Goal: Information Seeking & Learning: Check status

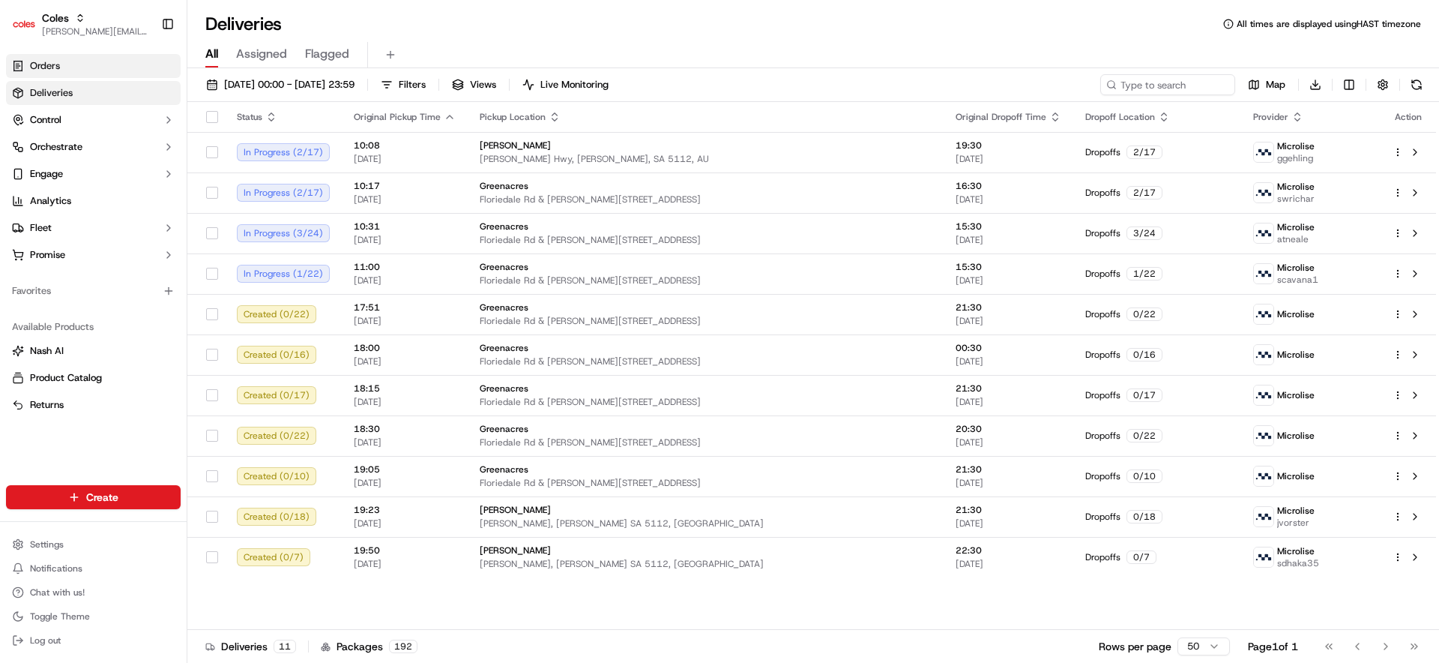
click at [141, 76] on link "Orders" at bounding box center [93, 66] width 175 height 24
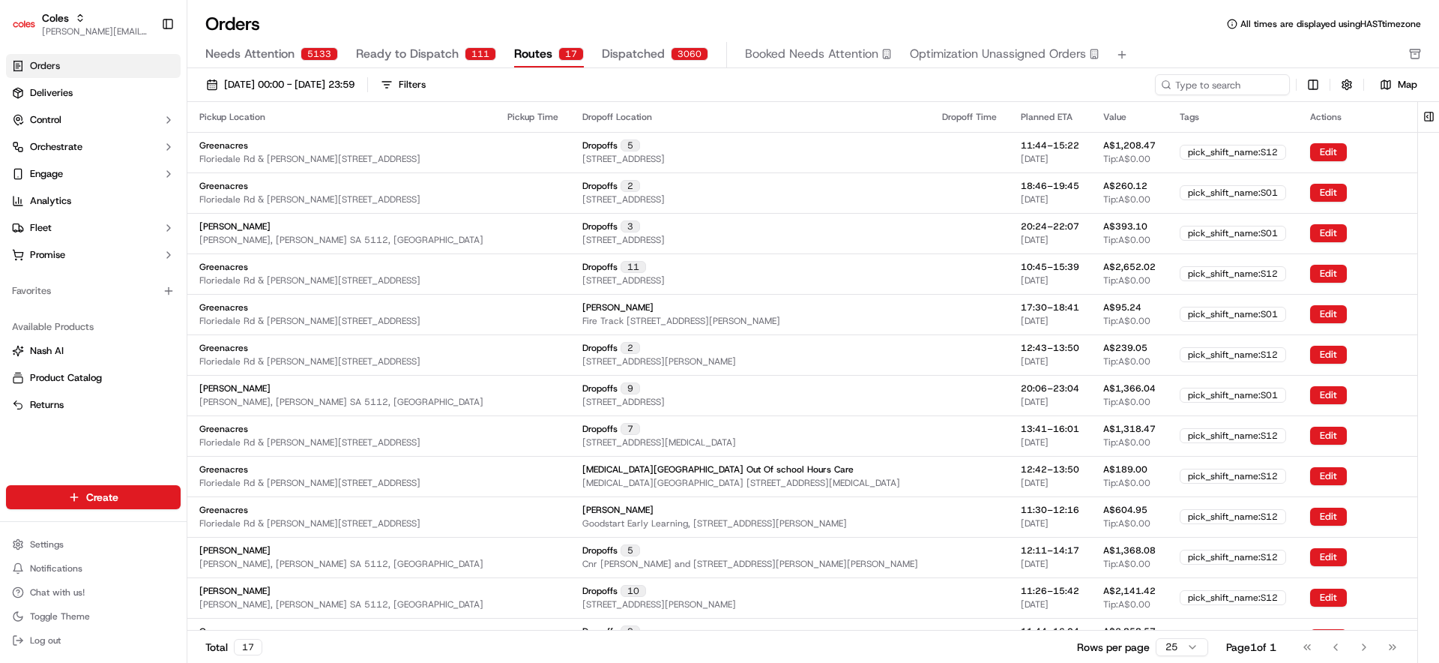
click at [534, 61] on span "Routes" at bounding box center [533, 54] width 38 height 18
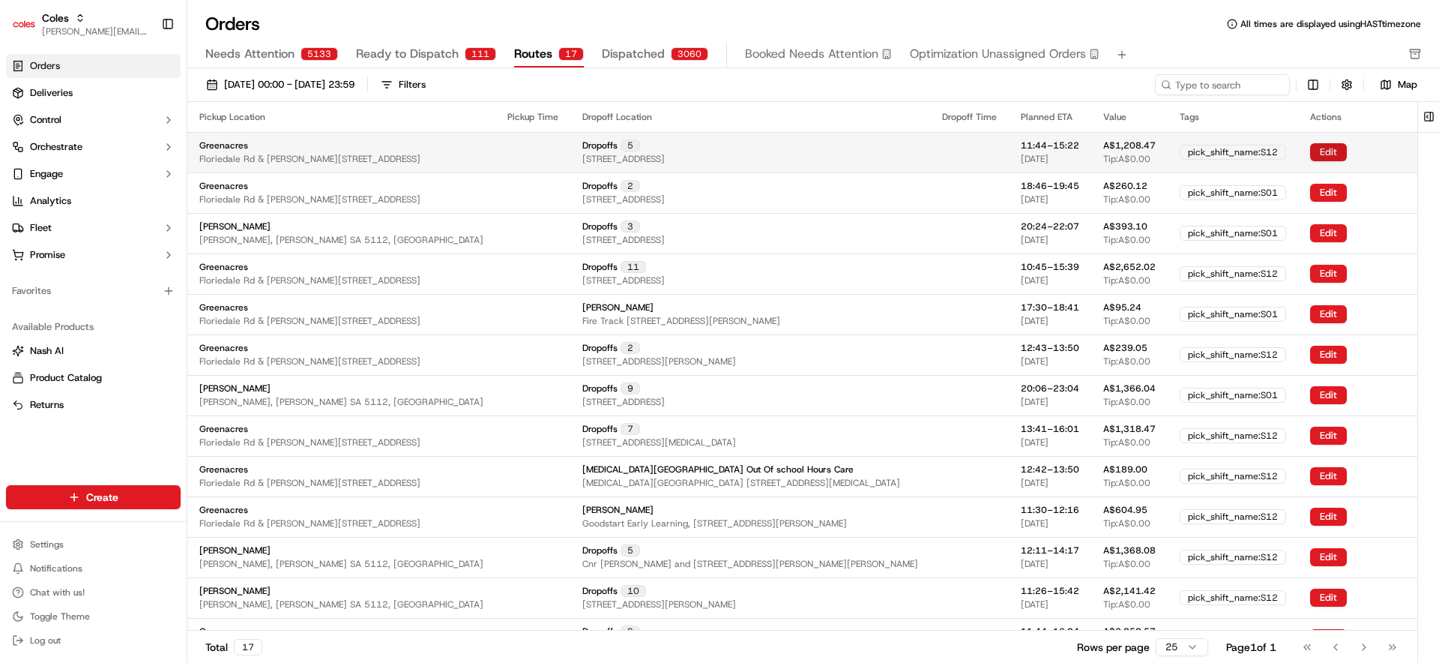
click at [1313, 147] on button "Edit" at bounding box center [1328, 152] width 37 height 18
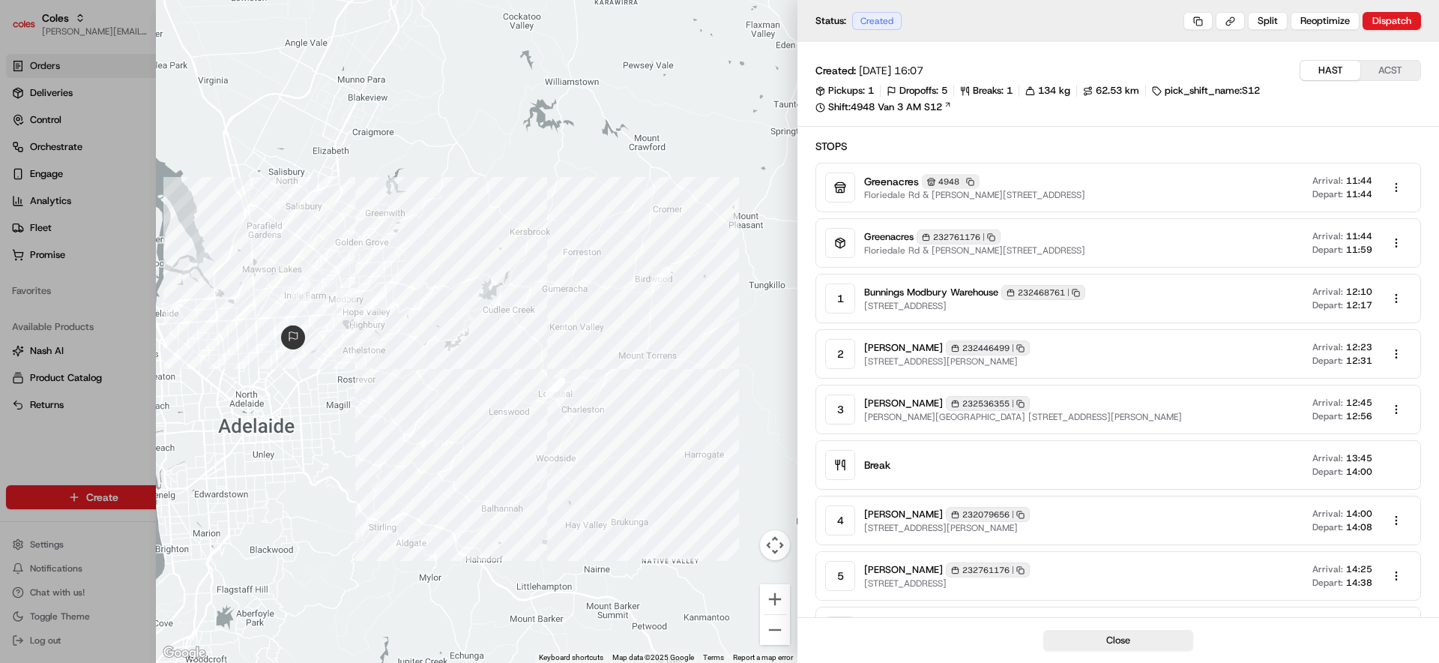
click at [1397, 189] on body "Coles barry@usenash.com Toggle Sidebar Orders Deliveries Control Orchestrate En…" at bounding box center [719, 331] width 1439 height 663
click at [1292, 121] on body "Coles barry@usenash.com Toggle Sidebar Orders Deliveries Control Orchestrate En…" at bounding box center [719, 331] width 1439 height 663
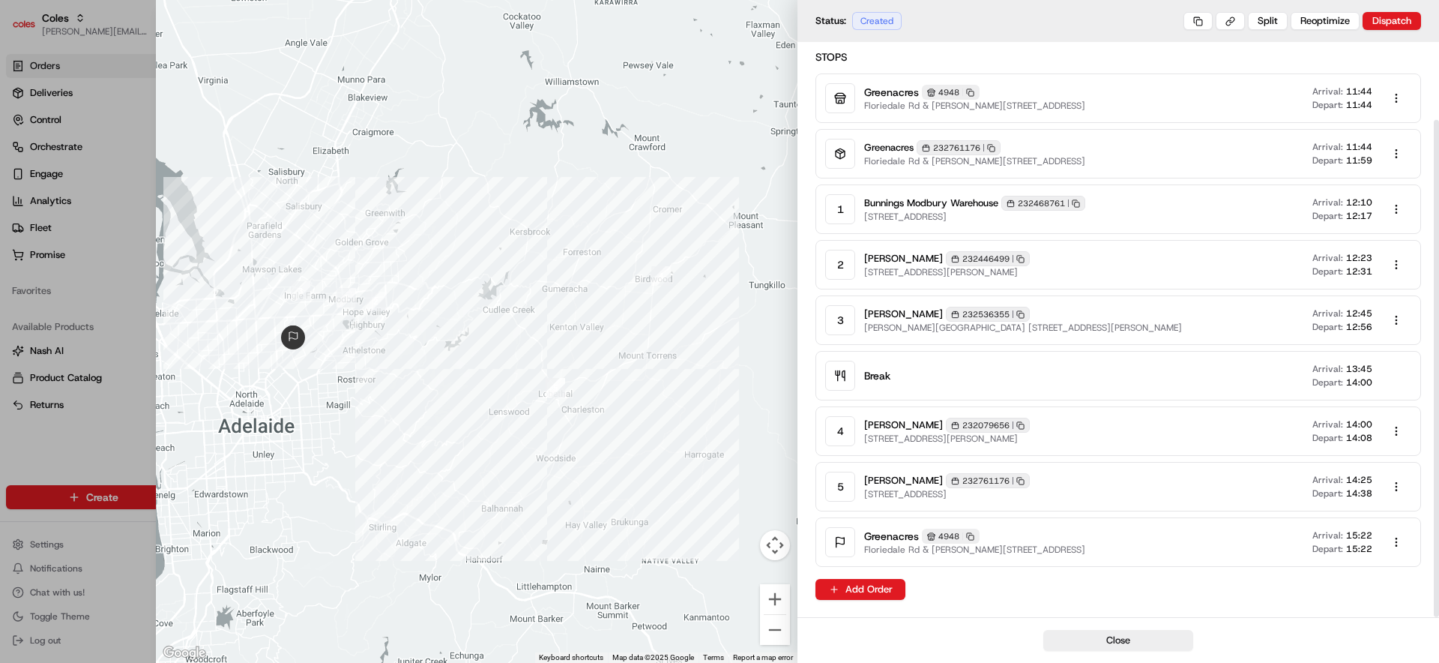
scroll to position [90, 0]
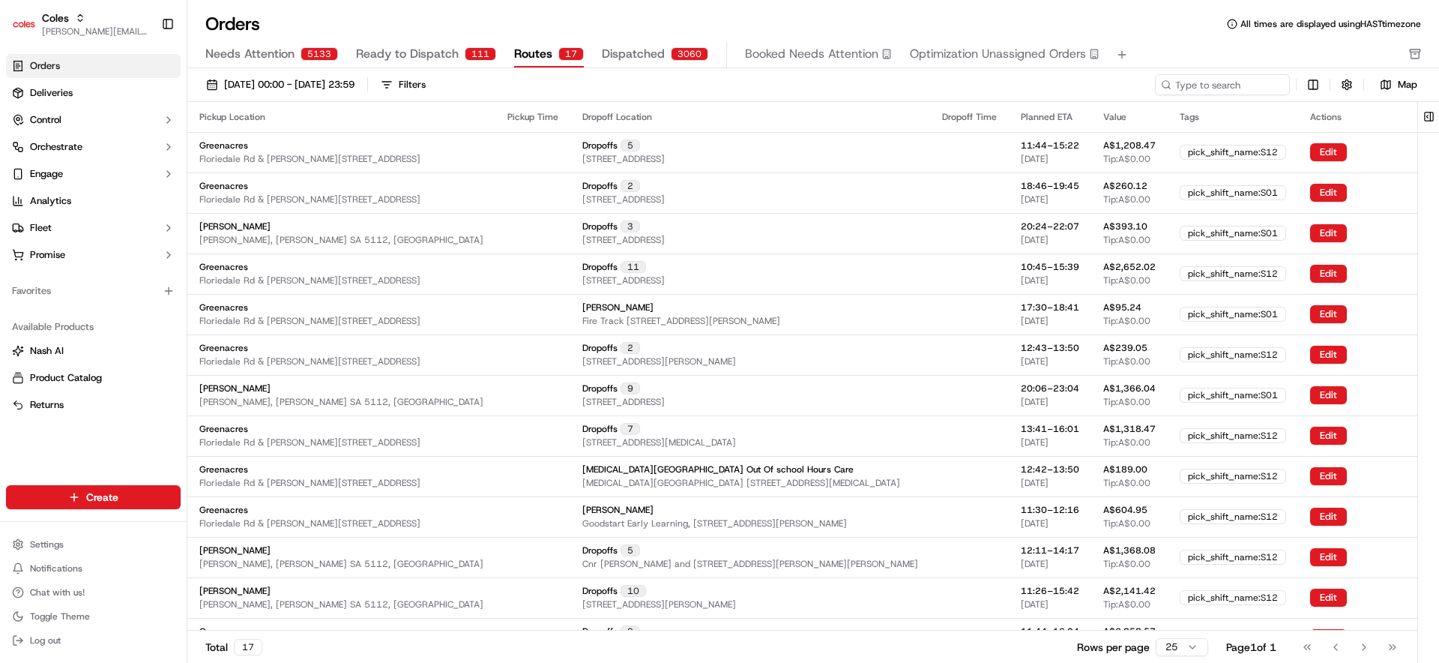
drag, startPoint x: 59, startPoint y: 436, endPoint x: 56, endPoint y: 448, distance: 13.1
click at [59, 436] on div "Orders Deliveries Control Orchestrate Engage Analytics Fleet Promise Favorites …" at bounding box center [93, 260] width 187 height 425
click at [60, 535] on html "Coles barry@usenash.com Toggle Sidebar Orders Deliveries Control Orchestrate En…" at bounding box center [719, 331] width 1439 height 663
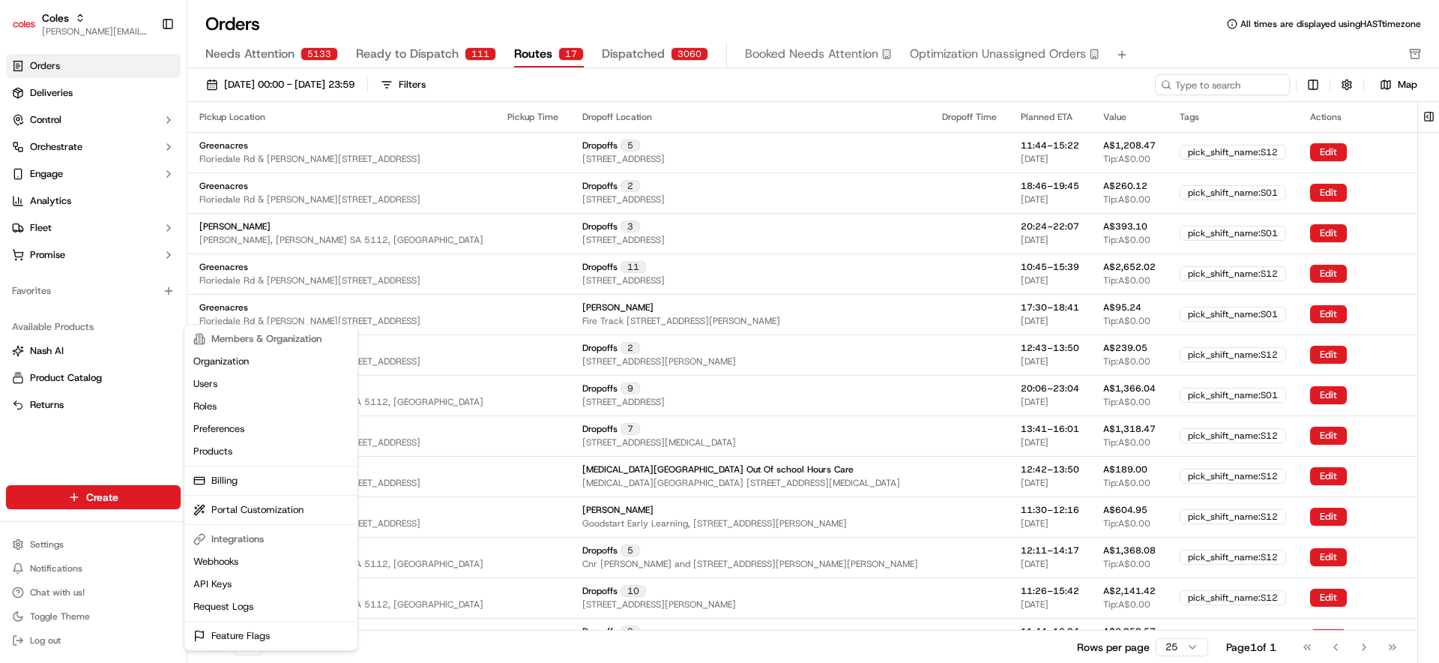
click at [94, 439] on html "Coles barry@usenash.com Toggle Sidebar Orders Deliveries Control Orchestrate En…" at bounding box center [719, 331] width 1439 height 663
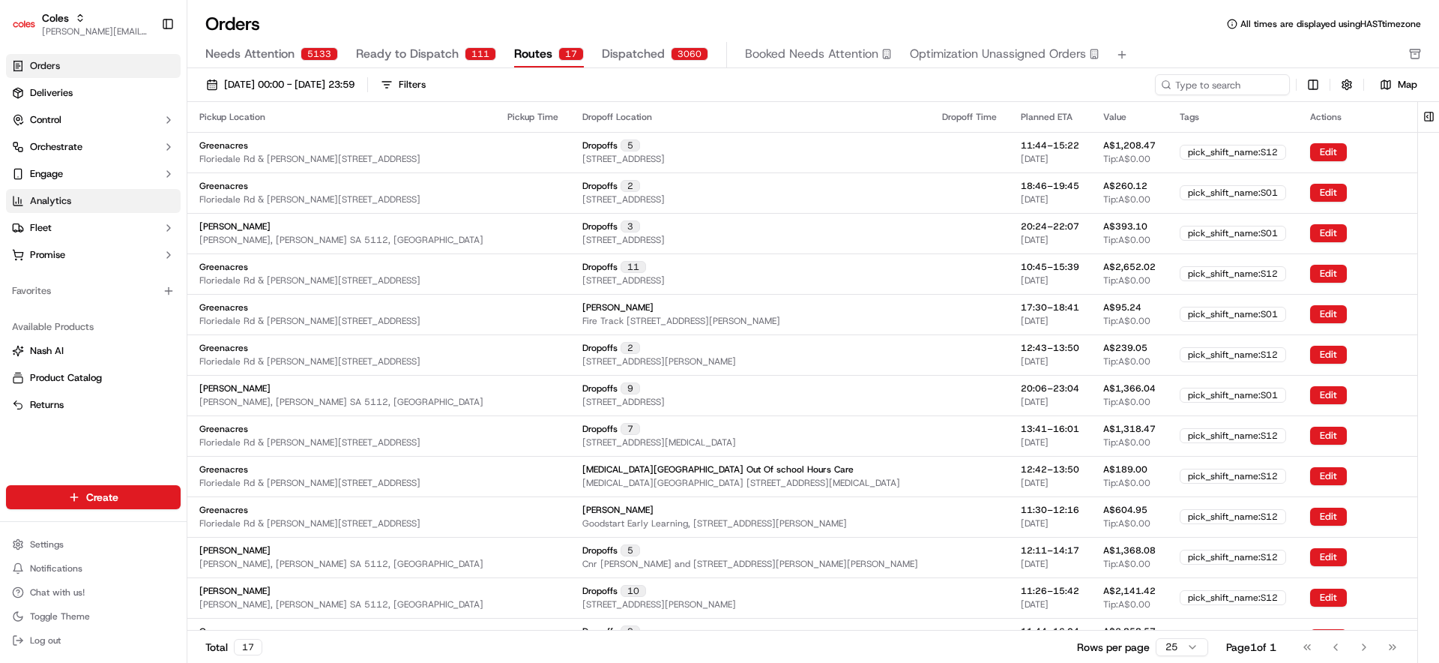
click at [73, 199] on link "Analytics" at bounding box center [93, 201] width 175 height 24
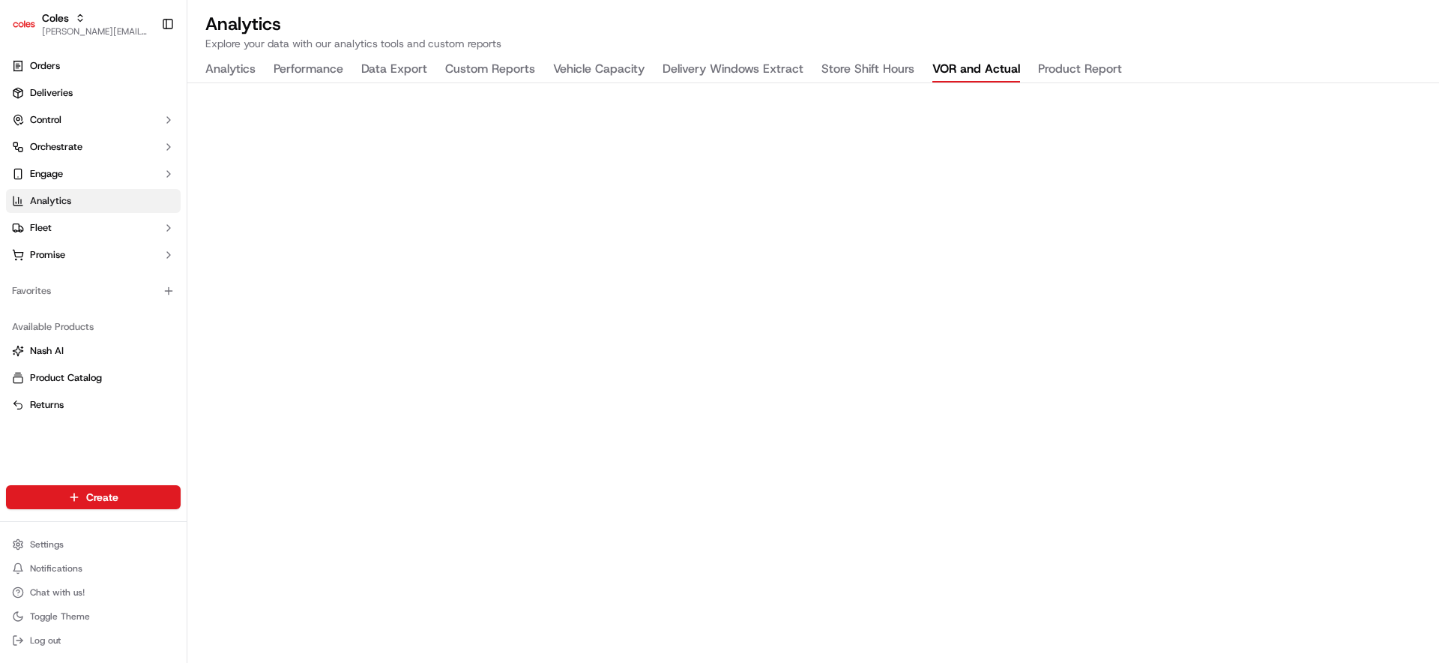
click at [990, 68] on button "VOR and Actual" at bounding box center [977, 69] width 88 height 25
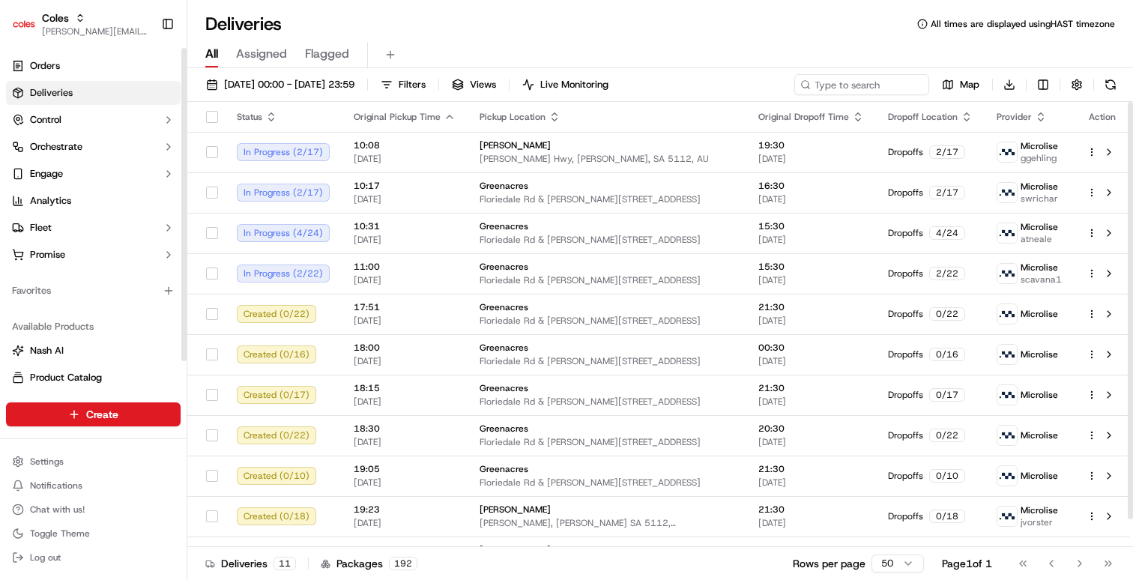
click at [499, 8] on div "Deliveries All times are displayed using HAST timezone All Assigned Flagged [DA…" at bounding box center [660, 290] width 946 height 580
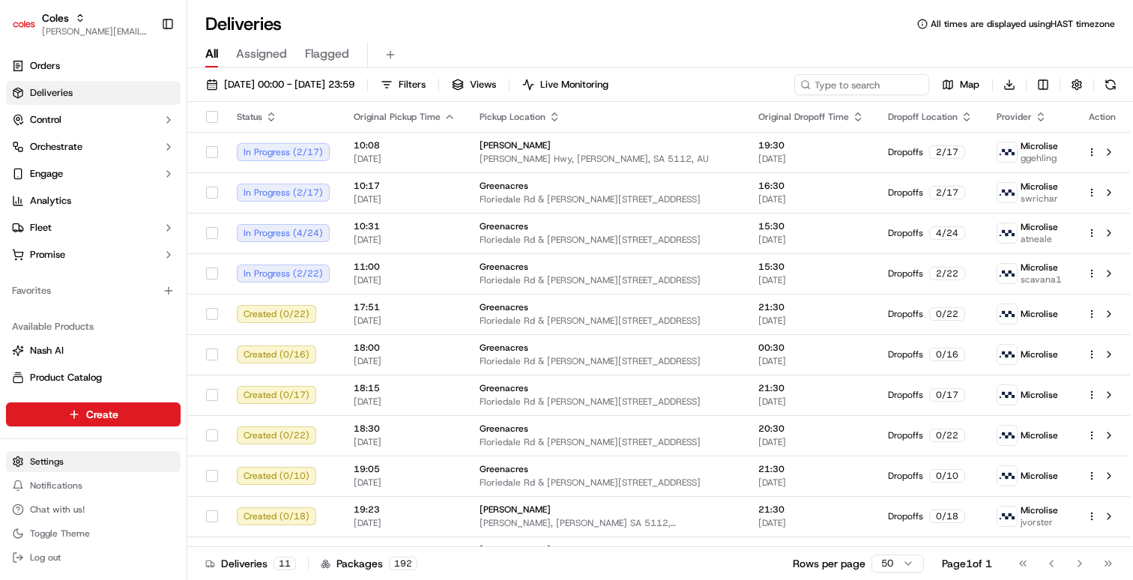
click at [71, 459] on html "Coles [EMAIL_ADDRESS][DOMAIN_NAME] Toggle Sidebar Orders Deliveries Control Orc…" at bounding box center [566, 290] width 1133 height 580
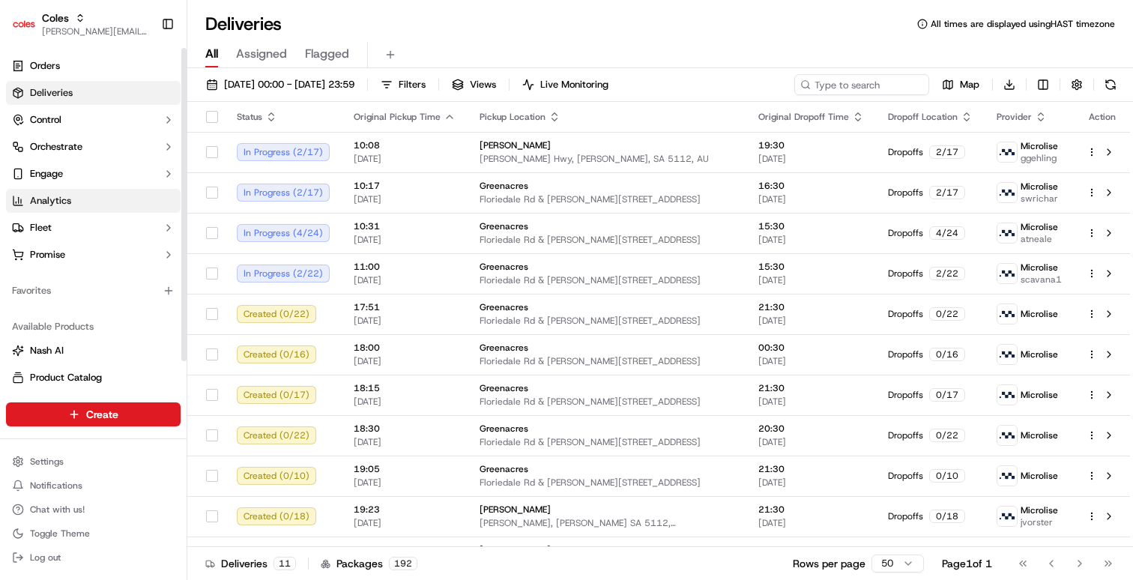
click at [94, 203] on link "Analytics" at bounding box center [93, 201] width 175 height 24
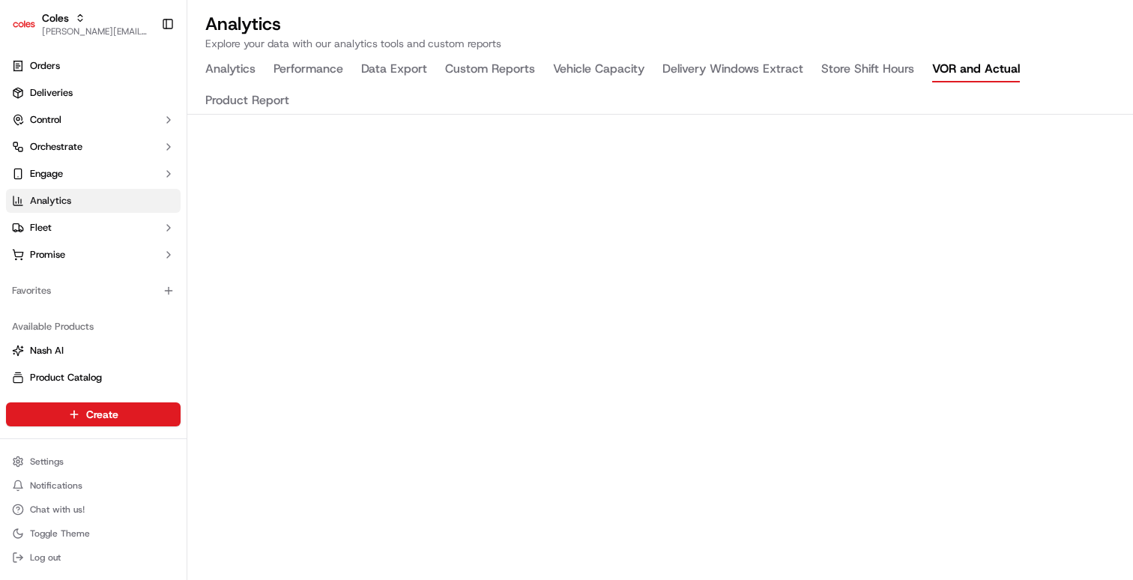
click at [970, 64] on button "VOR and Actual" at bounding box center [977, 69] width 88 height 25
